Goal: Task Accomplishment & Management: Use online tool/utility

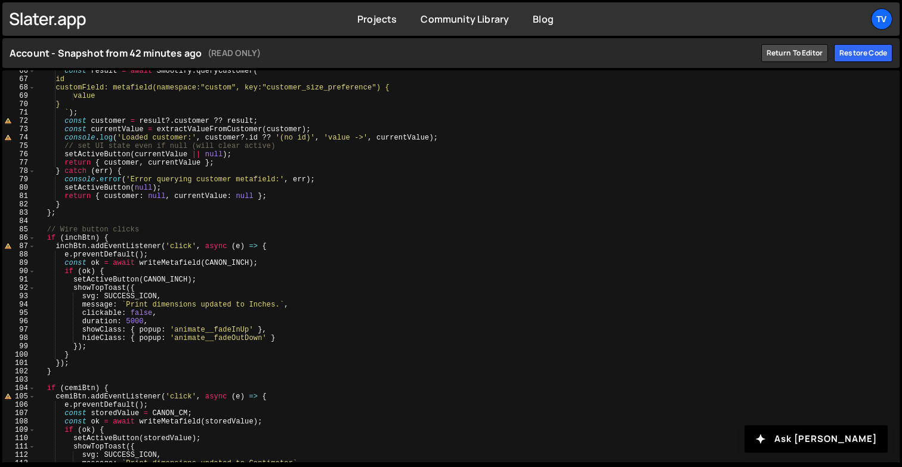
scroll to position [995, 0]
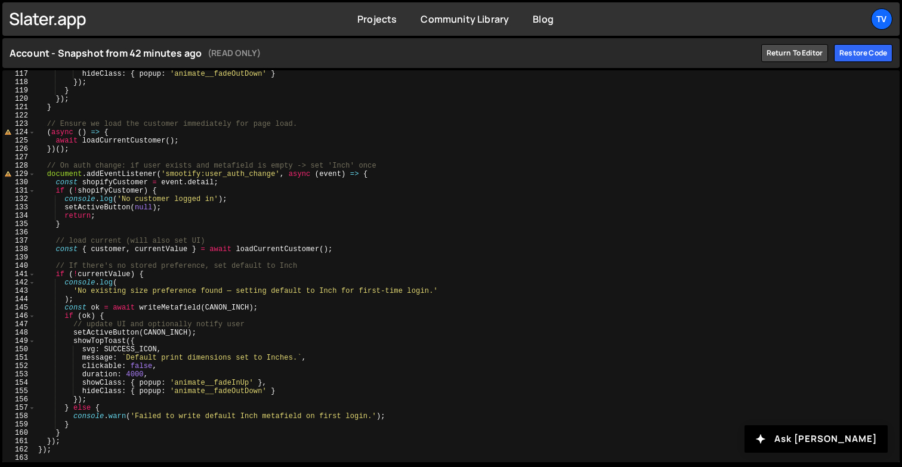
click at [242, 158] on div "hideClass : { popup : 'animate__fadeOutDown' } }) ; } }) ; } // Ensure we load …" at bounding box center [465, 274] width 859 height 409
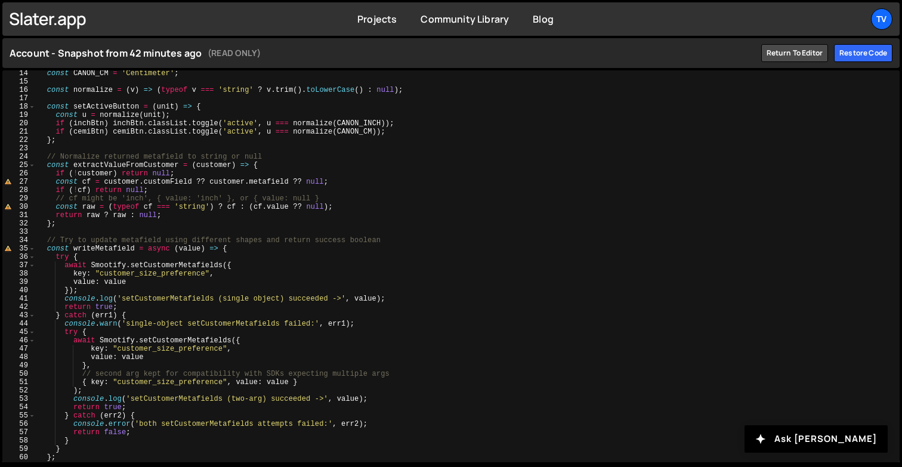
scroll to position [0, 0]
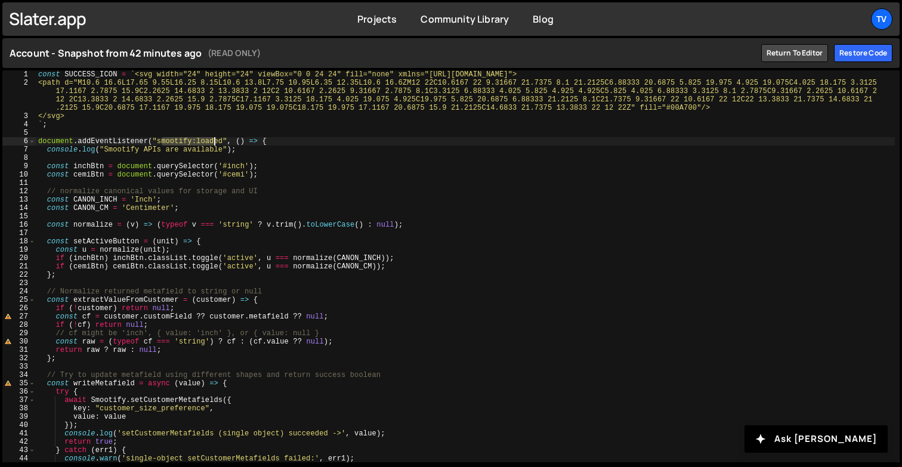
drag, startPoint x: 161, startPoint y: 140, endPoint x: 218, endPoint y: 140, distance: 56.7
click at [218, 140] on div "const SUCCESS_ICON = ` <svg width="24" height="24" viewBox="0 0 24 24" fill="no…" at bounding box center [465, 274] width 859 height 409
click at [158, 141] on div "const SUCCESS_ICON = ` <svg width="24" height="24" viewBox="0 0 24 24" fill="no…" at bounding box center [465, 274] width 859 height 409
drag, startPoint x: 158, startPoint y: 141, endPoint x: 214, endPoint y: 142, distance: 56.1
click at [214, 143] on div "const SUCCESS_ICON = ` <svg width="24" height="24" viewBox="0 0 24 24" fill="no…" at bounding box center [465, 274] width 859 height 409
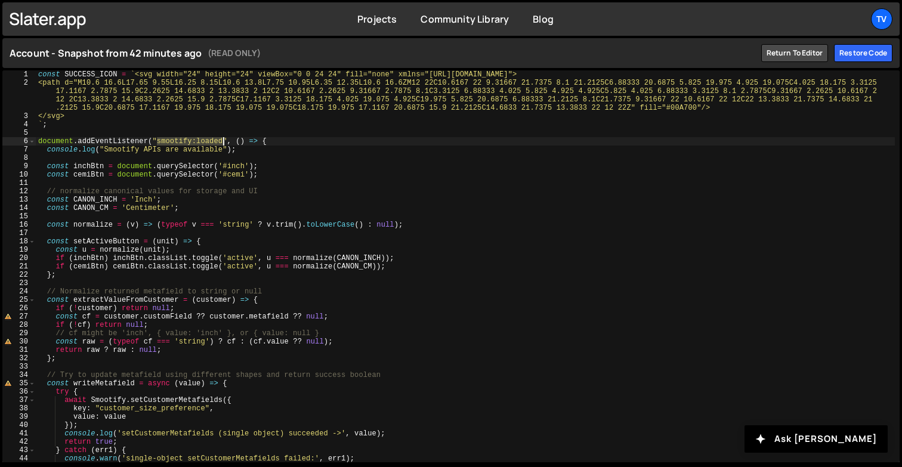
click at [214, 142] on div "const SUCCESS_ICON = ` <svg width="24" height="24" viewBox="0 0 24 24" fill="no…" at bounding box center [465, 274] width 859 height 409
click at [235, 168] on div "const SUCCESS_ICON = ` <svg width="24" height="24" viewBox="0 0 24 24" fill="no…" at bounding box center [465, 274] width 859 height 409
type textarea "const inchBtn = document.querySelector('#inch');"
click at [236, 179] on div "const SUCCESS_ICON = ` <svg width="24" height="24" viewBox="0 0 24 24" fill="no…" at bounding box center [465, 274] width 859 height 409
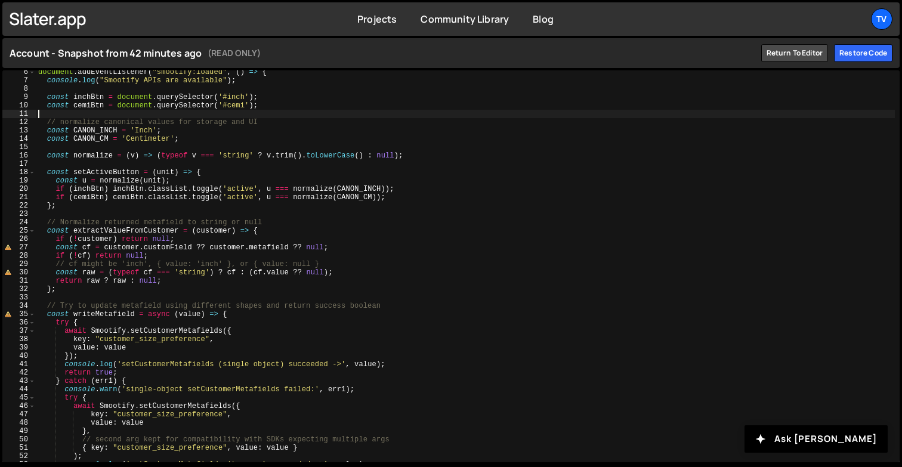
scroll to position [69, 0]
click at [308, 246] on div "document . addEventListener ( "smootify:loaded" , ( ) => { console . log ( "Smo…" at bounding box center [465, 272] width 859 height 409
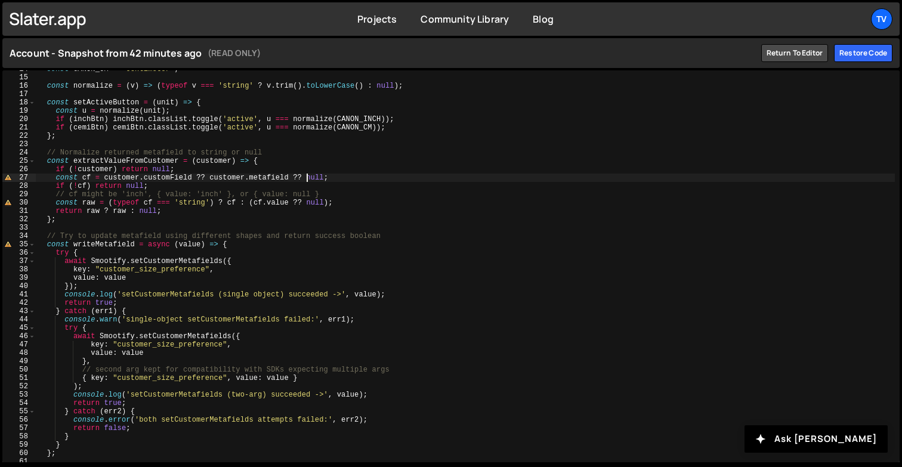
scroll to position [0, 0]
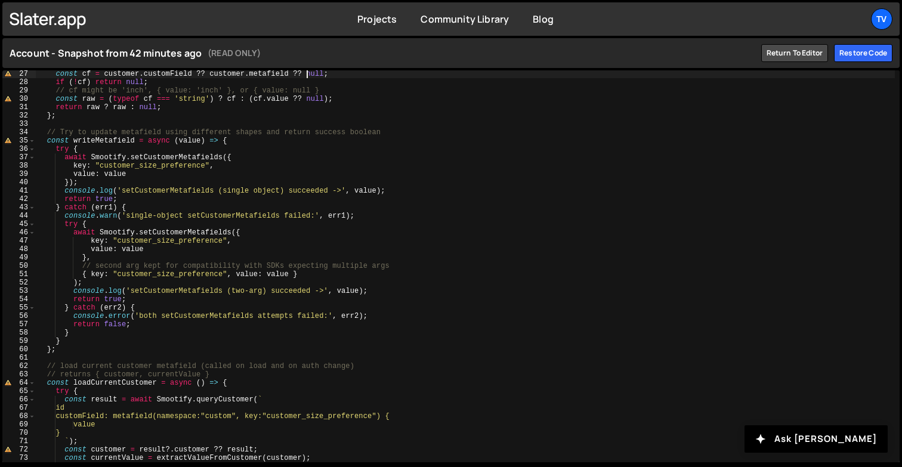
click at [274, 292] on div "const cf = customer . customField ?? customer . metafield ?? null ; if ( ! cf )…" at bounding box center [465, 274] width 859 height 409
type textarea "console.log('setCustomerMetafields (two-arg) succeeded ->', value);"
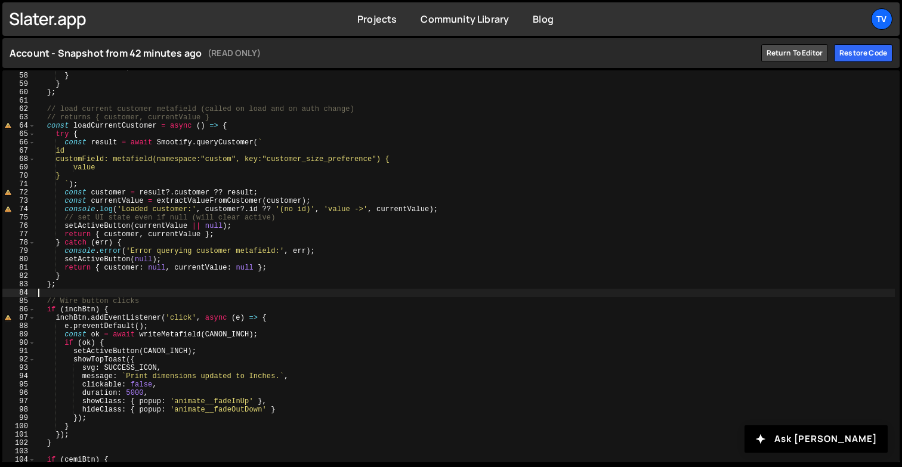
click at [274, 292] on div "return false ; } } } ; // load current customer metafield (called on load and o…" at bounding box center [465, 267] width 859 height 409
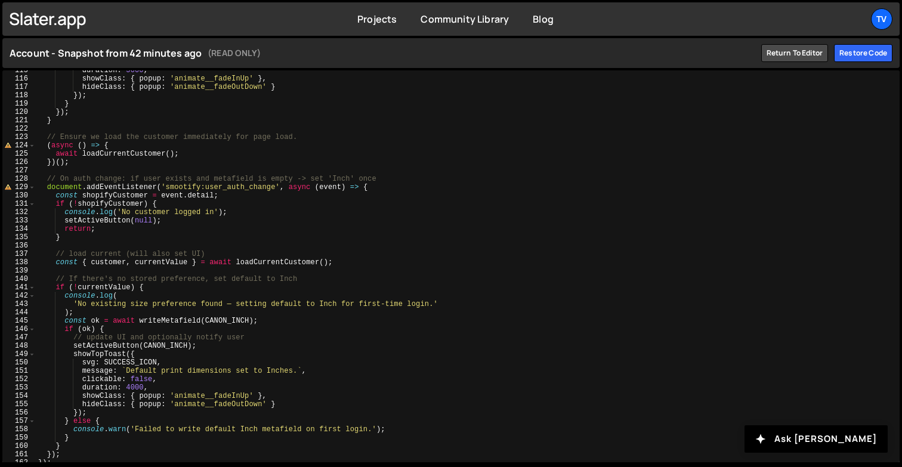
scroll to position [982, 0]
click at [274, 292] on div "duration : 5000 , showClass : { popup : 'animate__fadeInUp' } , hideClass : { p…" at bounding box center [465, 270] width 859 height 409
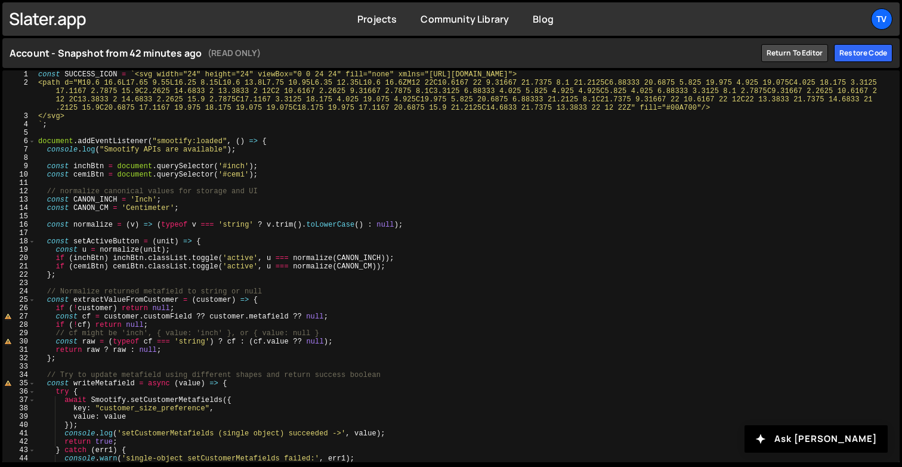
scroll to position [0, 0]
click at [433, 91] on div "const SUCCESS_ICON = ` <svg width="24" height="24" viewBox="0 0 24 24" fill="no…" at bounding box center [465, 274] width 859 height 409
type textarea "<path d="M10.6 16.6L17.65 9.55L16.25 8.15L10.6 13.8L7.75 10.95L6.35 12.35L10.6 …"
